Goal: Information Seeking & Learning: Understand process/instructions

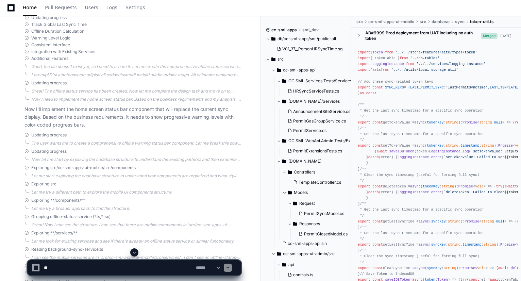
click at [133, 252] on span at bounding box center [134, 251] width 5 height 5
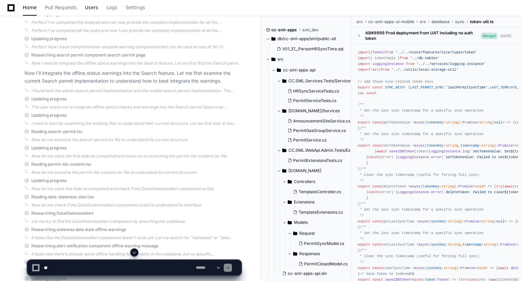
scroll to position [2247, 0]
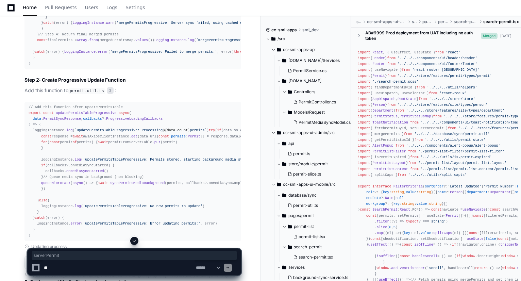
scroll to position [1429, 0]
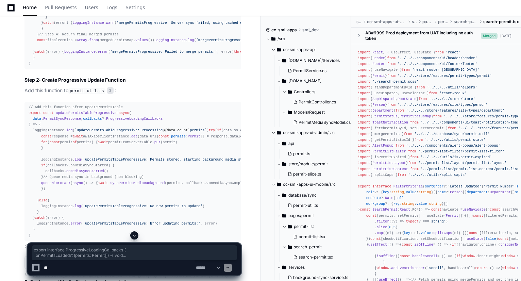
drag, startPoint x: 34, startPoint y: 84, endPoint x: 27, endPoint y: 62, distance: 22.9
copy div "export interface ProgressiveLoadingCallbacks { onPermitsLoaded ?: ( permits : P…"
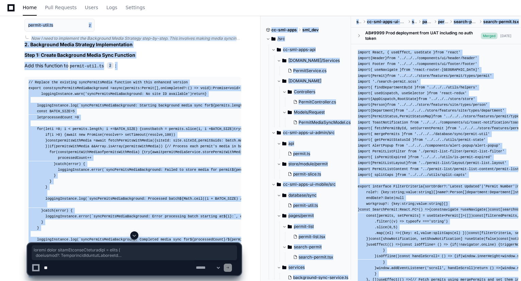
scroll to position [1683, 0]
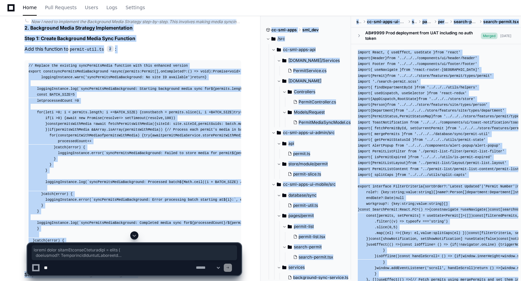
drag, startPoint x: 29, startPoint y: 45, endPoint x: 45, endPoint y: 184, distance: 139.9
copy div "export const mergePermitsProgressive = async ( callbacks ?: ProgressiveLoadingC…"
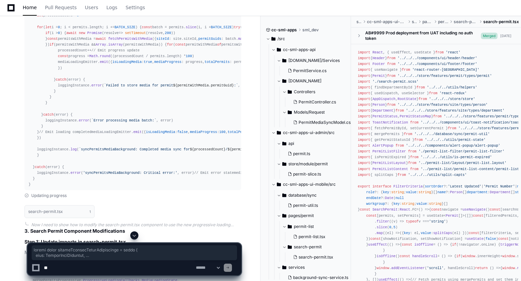
scroll to position [2097, 0]
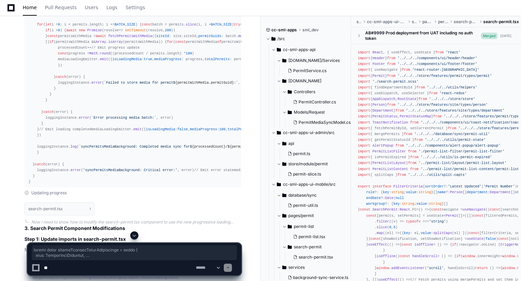
drag, startPoint x: 27, startPoint y: 28, endPoint x: 38, endPoint y: 33, distance: 12.3
copy div "export const updatePermitsTableProgressive = async ( data : PermitSyncResponse …"
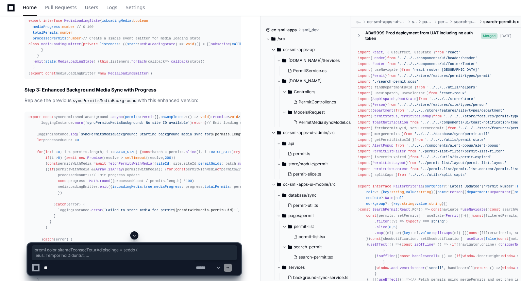
scroll to position [1969, 0]
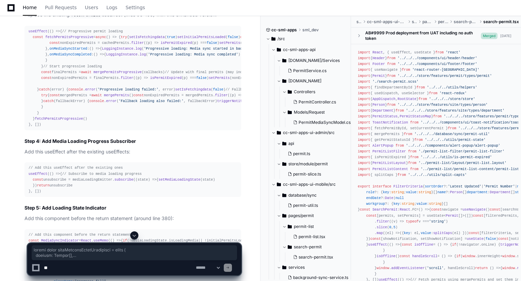
scroll to position [2495, 0]
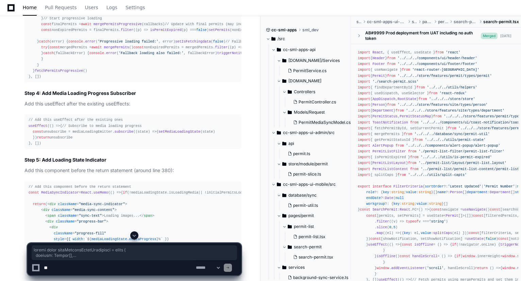
drag, startPoint x: 29, startPoint y: 70, endPoint x: 47, endPoint y: 64, distance: 18.9
copy div "export const syncPermitsMediaBackground = async ( permits : Permit [], onComple…"
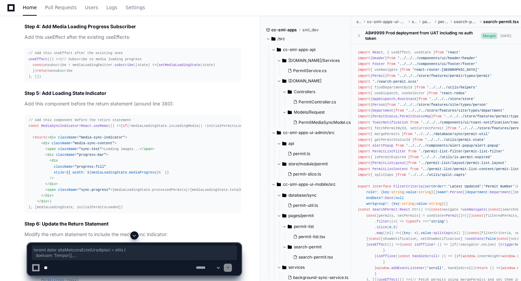
scroll to position [2563, 0]
drag, startPoint x: 29, startPoint y: 49, endPoint x: 37, endPoint y: 76, distance: 29.2
copy div "export interface MediaLoadingState { isLoadingMedia : boolean mediaProgress : n…"
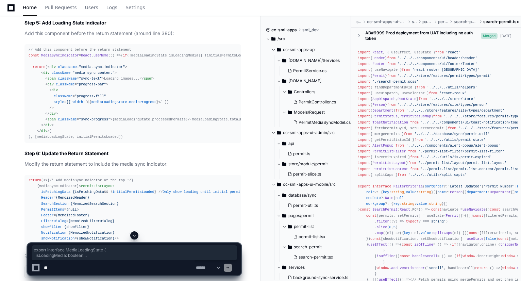
scroll to position [2633, 0]
drag, startPoint x: 28, startPoint y: 24, endPoint x: 80, endPoint y: 85, distance: 80.3
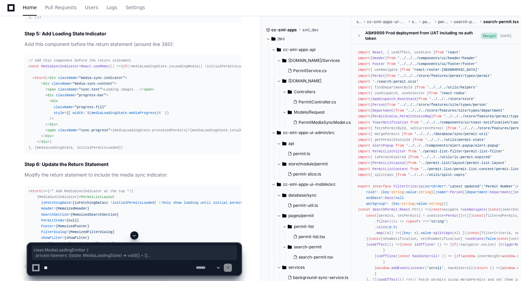
scroll to position [2621, 0]
drag, startPoint x: 29, startPoint y: 30, endPoint x: 148, endPoint y: 140, distance: 162.2
copy div "// Create a simple event emitter for media loading state class MediaLoadingEmit…"
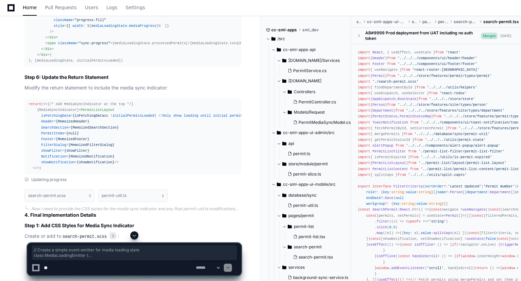
scroll to position [2736, 0]
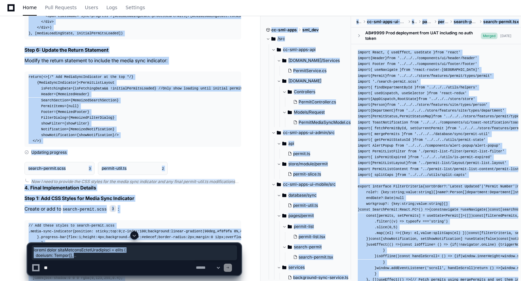
drag, startPoint x: 28, startPoint y: 70, endPoint x: 71, endPoint y: 258, distance: 192.4
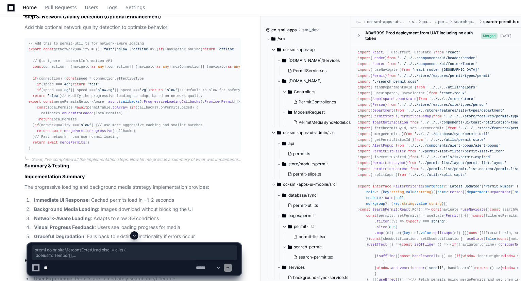
scroll to position [3219, 0]
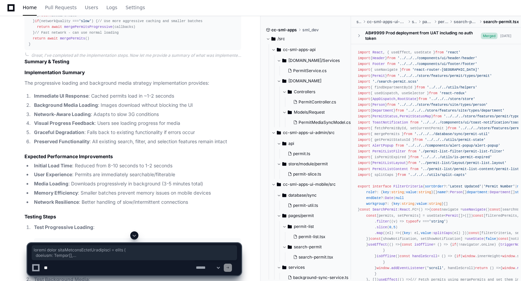
drag, startPoint x: 28, startPoint y: 70, endPoint x: 49, endPoint y: 106, distance: 41.6
copy div "export const syncPermitsMediaBackground = async ( permits : Permit [], onComple…"
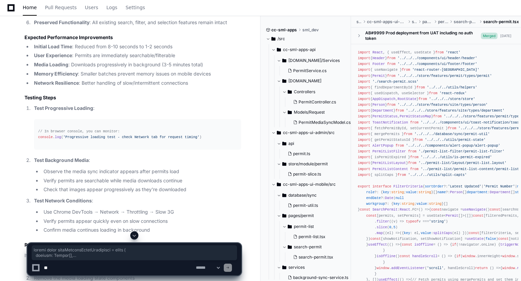
scroll to position [3370, 0]
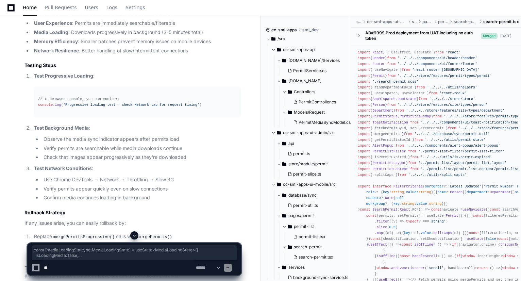
drag, startPoint x: 28, startPoint y: 121, endPoint x: 209, endPoint y: 159, distance: 185.5
copy div "const [mediaLoadingState, setMediaLoadingState] = useState< MediaLoadingState >…"
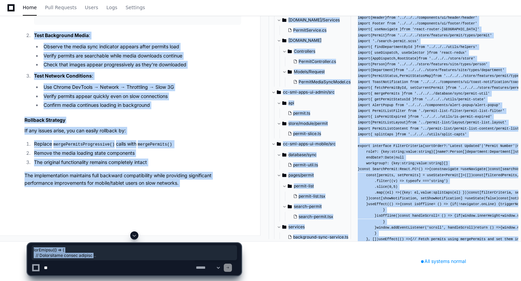
scroll to position [3651, 0]
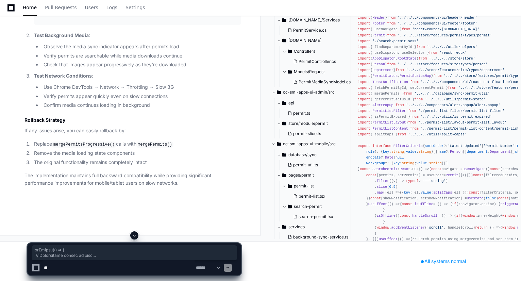
drag, startPoint x: 29, startPoint y: 48, endPoint x: 46, endPoint y: 215, distance: 168.1
copy div "useEffect ( () => { // Progressive permit loading const fetchPermitsProgressive…"
drag, startPoint x: 29, startPoint y: 122, endPoint x: 49, endPoint y: 163, distance: 45.9
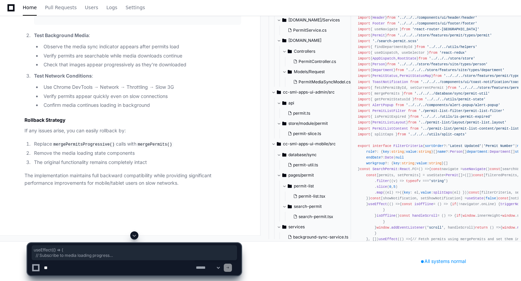
copy div "useEffect ( () => { // Subscribe to media loading progress const unsubscribe = …"
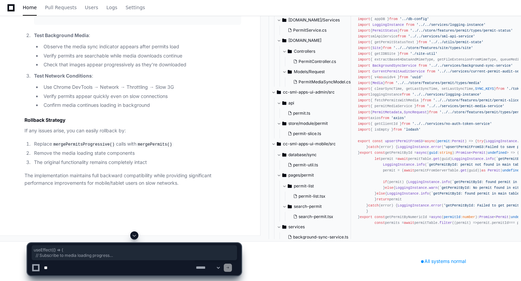
scroll to position [4088, 0]
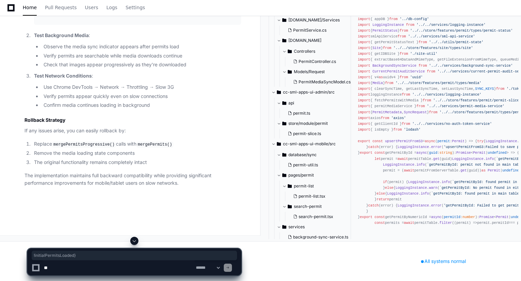
drag, startPoint x: 147, startPoint y: 108, endPoint x: 106, endPoint y: 108, distance: 40.8
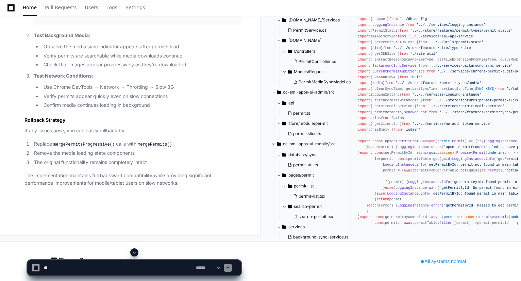
click at [114, 265] on textarea at bounding box center [118, 267] width 152 height 15
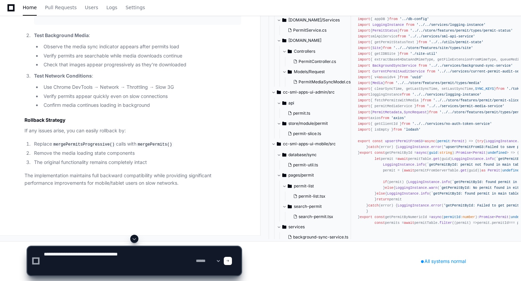
paste textarea "**********"
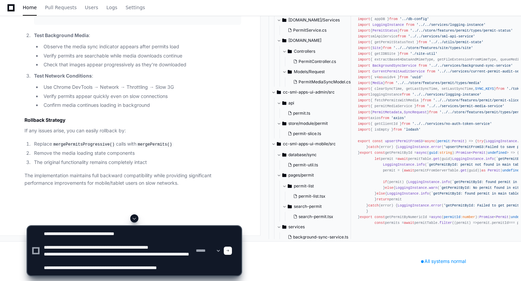
scroll to position [9, 0]
type textarea "**********"
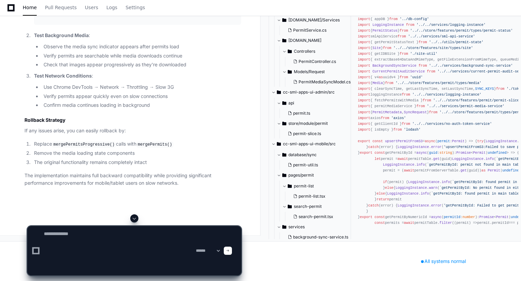
scroll to position [0, 0]
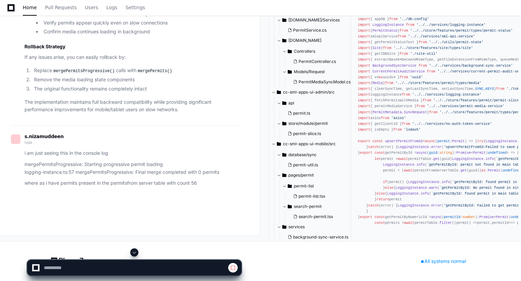
click at [135, 253] on span at bounding box center [134, 251] width 5 height 5
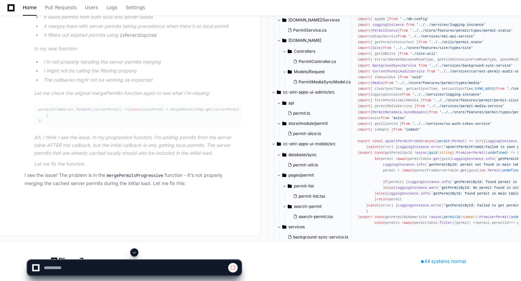
scroll to position [4919, 0]
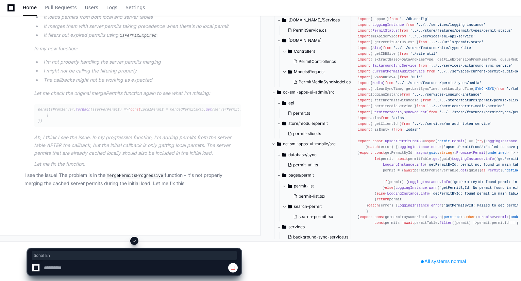
drag, startPoint x: 112, startPoint y: 67, endPoint x: 144, endPoint y: 68, distance: 31.6
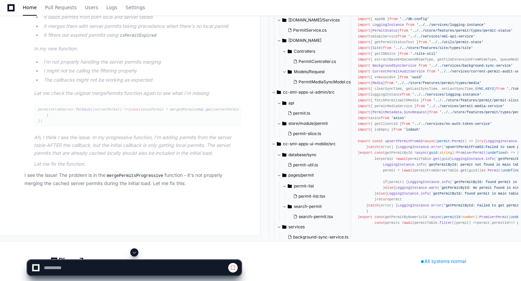
drag, startPoint x: 32, startPoint y: 138, endPoint x: 135, endPoint y: 152, distance: 103.6
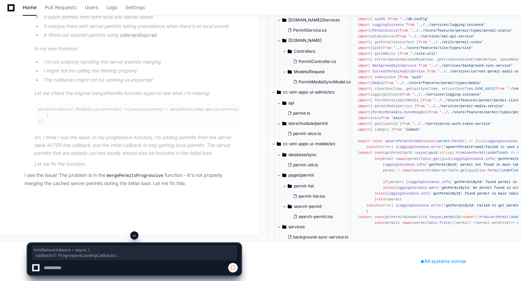
drag, startPoint x: 69, startPoint y: 110, endPoint x: 89, endPoint y: 170, distance: 63.7
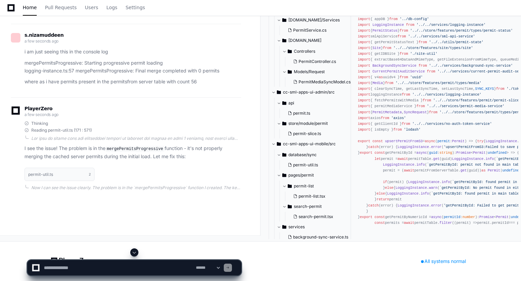
scroll to position [5039, 0]
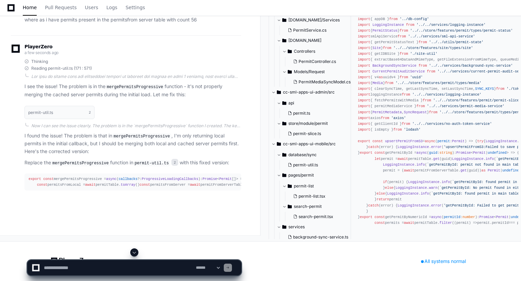
drag, startPoint x: 67, startPoint y: 82, endPoint x: 84, endPoint y: 87, distance: 18.4
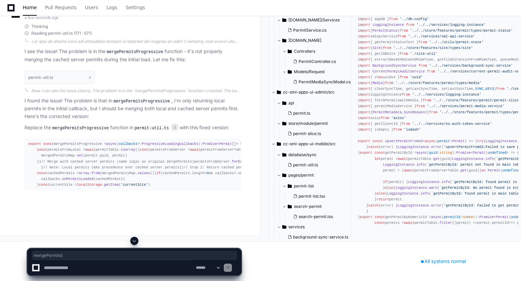
drag, startPoint x: 56, startPoint y: 120, endPoint x: 83, endPoint y: 121, distance: 26.9
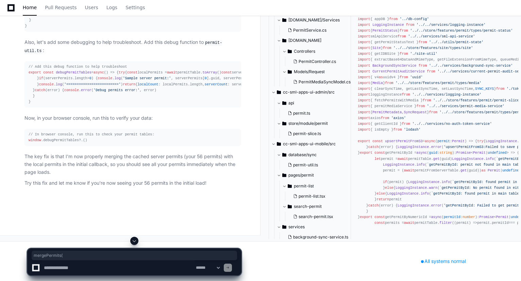
scroll to position [5921, 0]
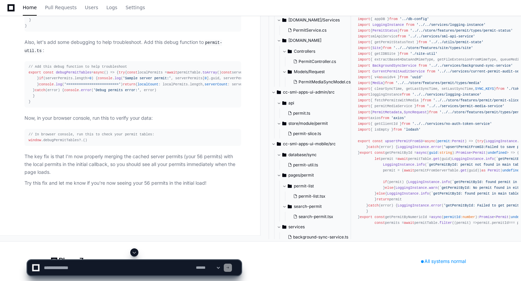
click at [87, 265] on textarea at bounding box center [118, 267] width 152 height 15
type textarea "**********"
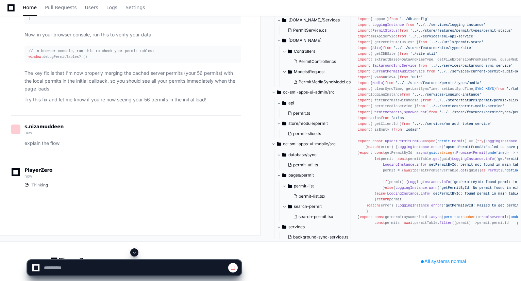
click at [136, 249] on span at bounding box center [134, 251] width 5 height 5
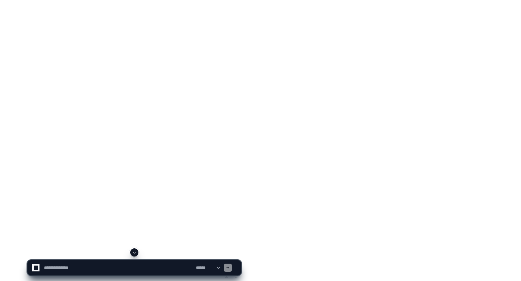
scroll to position [7055, 0]
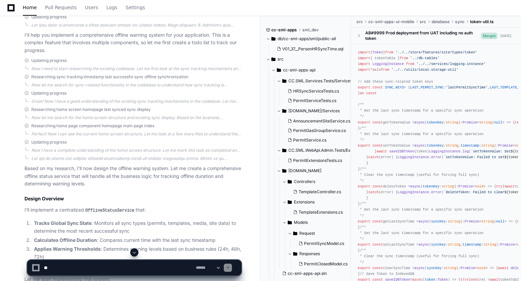
scroll to position [543, 0]
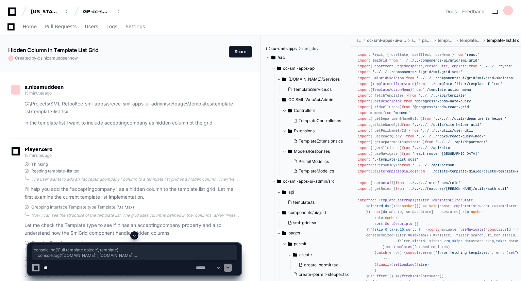
scroll to position [2910, 0]
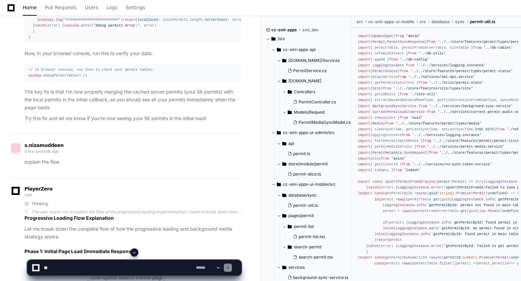
scroll to position [4053, 0]
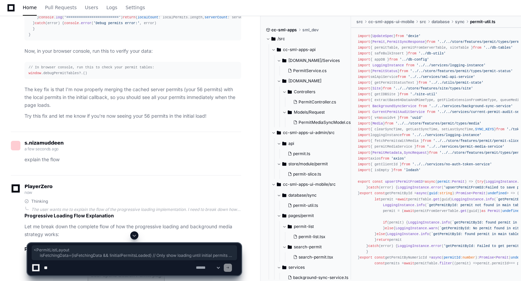
drag, startPoint x: 34, startPoint y: 130, endPoint x: 83, endPoint y: 200, distance: 85.5
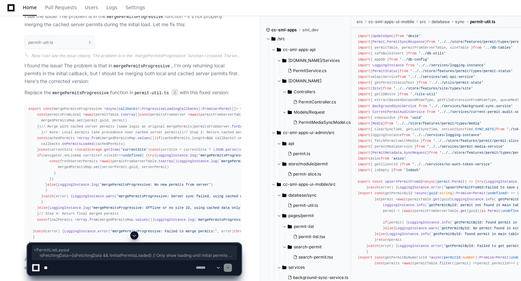
scroll to position [3769, 0]
drag, startPoint x: 27, startPoint y: 144, endPoint x: 43, endPoint y: 176, distance: 35.4
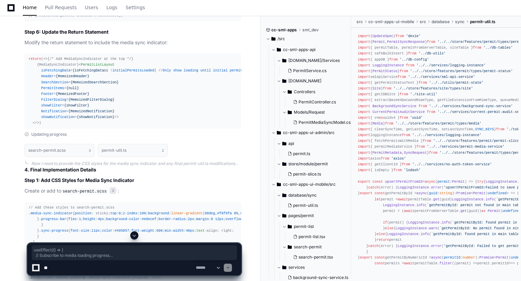
scroll to position [2753, 0]
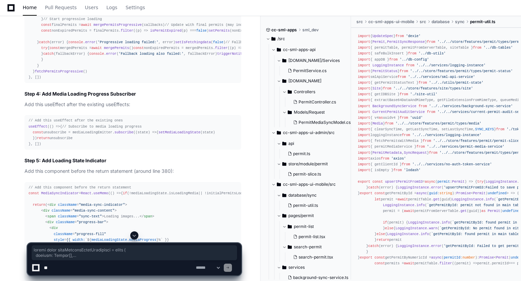
scroll to position [2494, 0]
drag, startPoint x: 27, startPoint y: 79, endPoint x: 51, endPoint y: 68, distance: 26.8
copy div "export const syncPermitsMediaBackground = async ( permits : Permit [], onComple…"
click at [135, 233] on span at bounding box center [134, 234] width 5 height 5
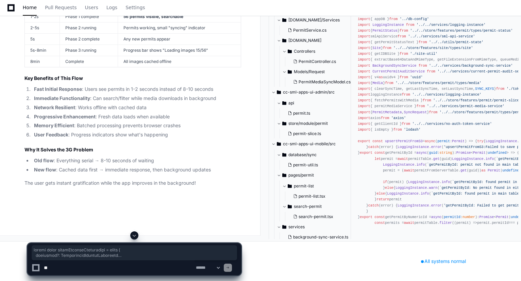
scroll to position [6088, 0]
drag, startPoint x: 28, startPoint y: 90, endPoint x: 38, endPoint y: 149, distance: 59.2
copy div "export const mergePermitsProgressive = async ( callbacks ?: ProgressiveLoadingC…"
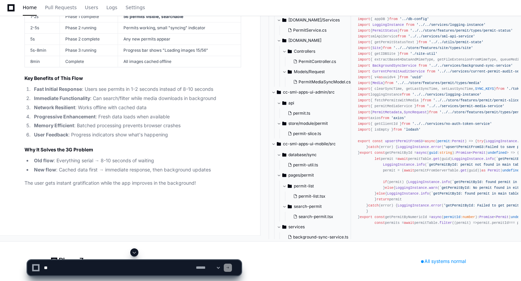
click at [145, 11] on td "Loading spinner" at bounding box center [179, 5] width 123 height 11
click at [87, 22] on td "Phase 1 complete" at bounding box center [88, 16] width 58 height 11
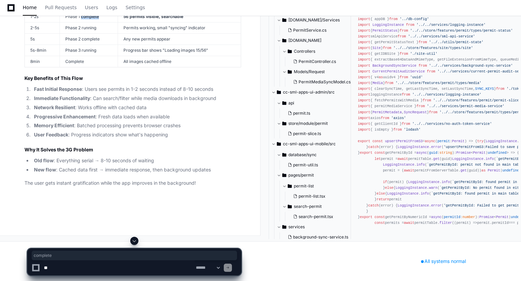
click at [87, 22] on td "Phase 1 complete" at bounding box center [88, 16] width 58 height 11
drag, startPoint x: 31, startPoint y: 118, endPoint x: 156, endPoint y: 122, distance: 125.5
click at [156, 22] on tr "1-2s Phase 1 complete 56 permits visible, searchable" at bounding box center [133, 16] width 216 height 11
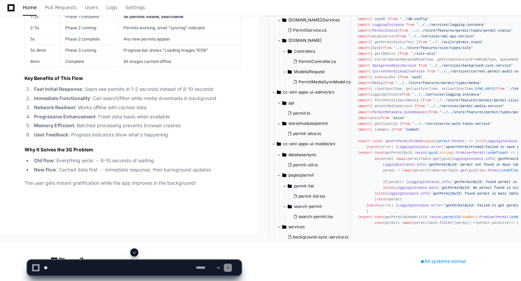
click at [173, 19] on strong "56 permits visible, searchable" at bounding box center [153, 16] width 60 height 5
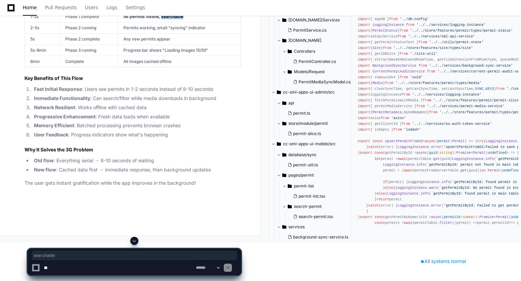
click at [173, 19] on strong "56 permits visible, searchable" at bounding box center [153, 16] width 60 height 5
drag, startPoint x: 38, startPoint y: 129, endPoint x: 63, endPoint y: 128, distance: 25.2
click at [63, 33] on tr "2-5s Phase 2 running Permits working, small "syncing" indicator" at bounding box center [133, 27] width 216 height 11
drag, startPoint x: 31, startPoint y: 130, endPoint x: 46, endPoint y: 128, distance: 15.1
click at [46, 33] on td "2-5s" at bounding box center [42, 27] width 35 height 11
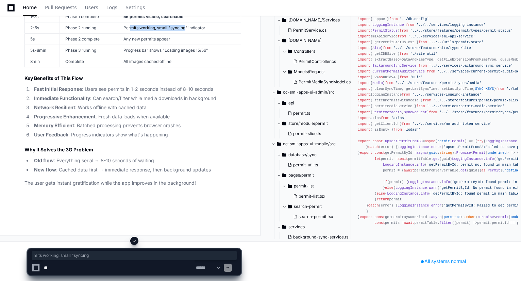
drag, startPoint x: 131, startPoint y: 128, endPoint x: 184, endPoint y: 131, distance: 53.1
click at [184, 33] on td "Permits working, small "syncing" indicator" at bounding box center [179, 27] width 123 height 11
drag, startPoint x: 208, startPoint y: 132, endPoint x: 105, endPoint y: 124, distance: 102.9
click at [105, 33] on tr "2-5s Phase 2 running Permits working, small "syncing" indicator" at bounding box center [133, 27] width 216 height 11
drag, startPoint x: 131, startPoint y: 141, endPoint x: 180, endPoint y: 142, distance: 49.6
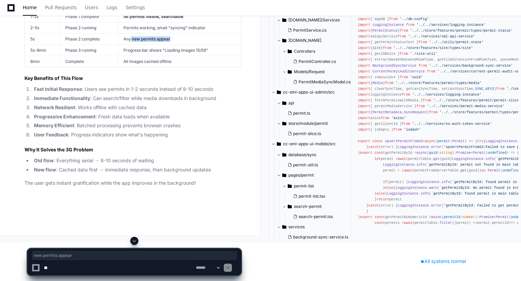
click at [180, 45] on td "Any new permits appear" at bounding box center [179, 38] width 123 height 11
drag, startPoint x: 35, startPoint y: 152, endPoint x: 168, endPoint y: 151, distance: 133.3
click at [168, 56] on tr "5s-8min Phase 3 running Progress bar shows "Loading images 15/56"" at bounding box center [133, 50] width 216 height 11
drag, startPoint x: 209, startPoint y: 153, endPoint x: 163, endPoint y: 153, distance: 45.5
click at [163, 56] on td "Progress bar shows "Loading images 15/56"" at bounding box center [179, 50] width 123 height 11
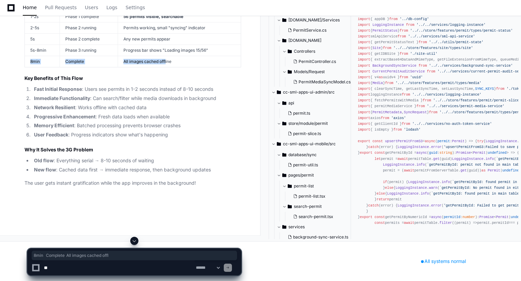
drag, startPoint x: 166, startPoint y: 163, endPoint x: 31, endPoint y: 159, distance: 135.0
click at [31, 67] on tr "8min Complete All images cached offline" at bounding box center [133, 61] width 216 height 11
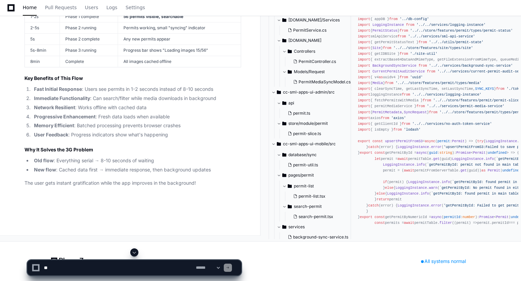
click at [180, 67] on td "All images cached offline" at bounding box center [179, 61] width 123 height 11
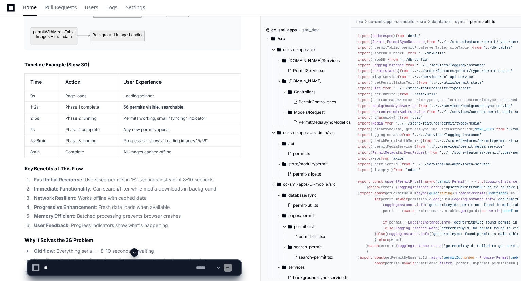
scroll to position [5835, 0]
